Goal: Use online tool/utility: Utilize a website feature to perform a specific function

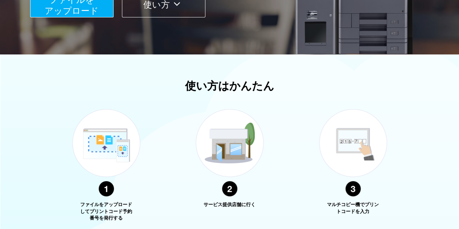
scroll to position [290, 0]
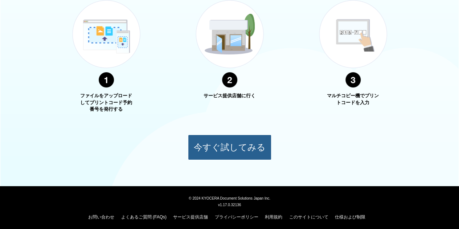
click at [236, 148] on button "今すぐ試してみる" at bounding box center [229, 147] width 83 height 25
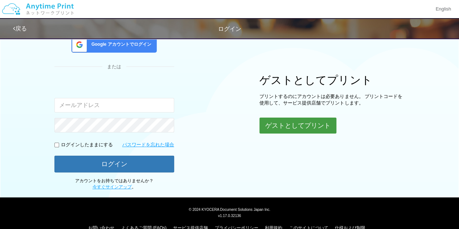
click at [295, 126] on button "ゲストとしてプリント" at bounding box center [297, 126] width 77 height 16
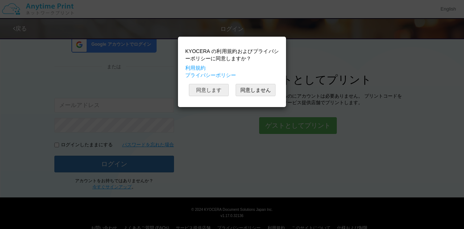
click at [210, 90] on button "同意します" at bounding box center [209, 90] width 40 height 12
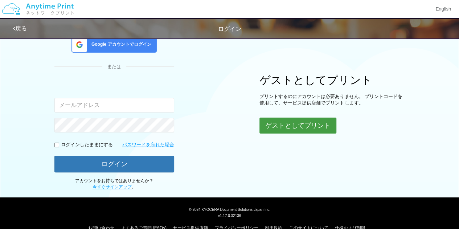
click at [292, 126] on button "ゲストとしてプリント" at bounding box center [297, 126] width 77 height 16
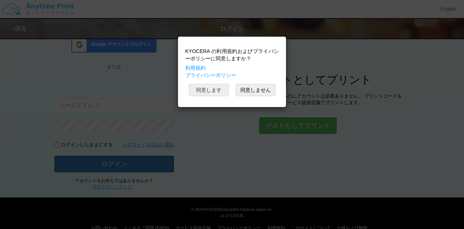
click at [212, 86] on button "同意します" at bounding box center [209, 90] width 40 height 12
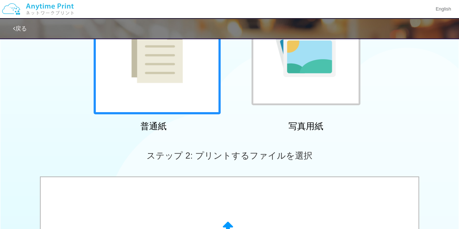
scroll to position [208, 0]
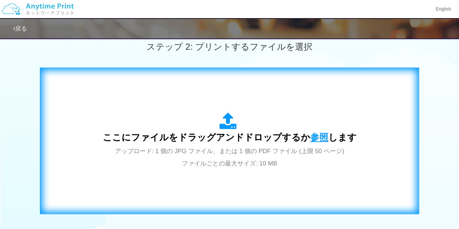
click at [312, 137] on span "参照" at bounding box center [319, 137] width 18 height 10
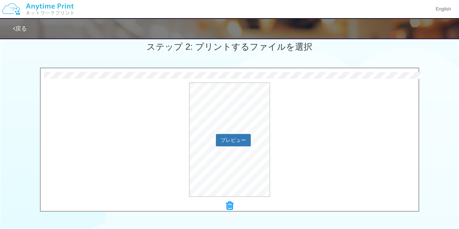
scroll to position [244, 0]
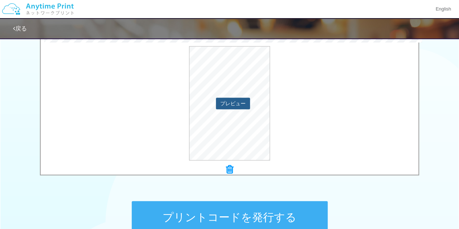
click at [223, 103] on button "プレビュー" at bounding box center [233, 104] width 34 height 12
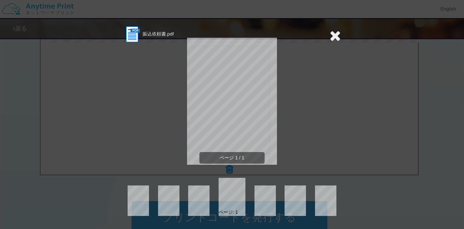
click at [337, 38] on icon at bounding box center [335, 35] width 11 height 15
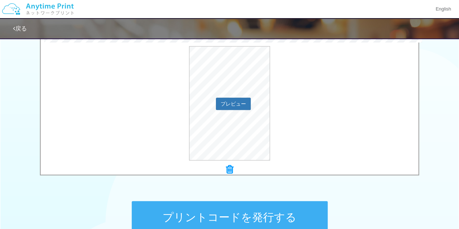
scroll to position [280, 0]
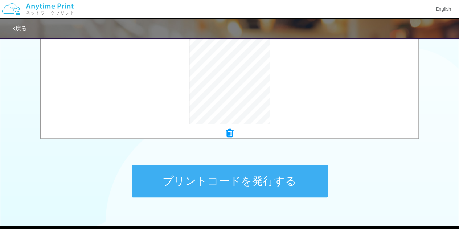
click at [229, 181] on button "プリントコードを発行する" at bounding box center [230, 181] width 196 height 33
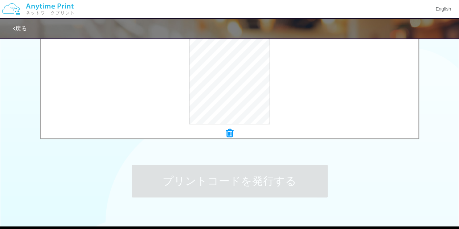
scroll to position [0, 0]
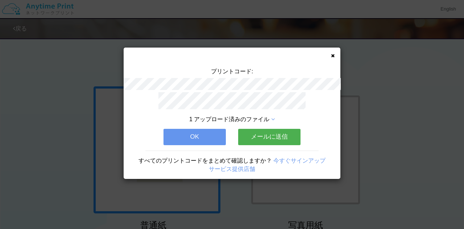
click at [214, 133] on button "OK" at bounding box center [195, 137] width 62 height 16
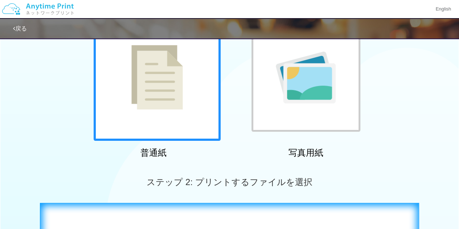
scroll to position [218, 0]
